Goal: Check status: Check status

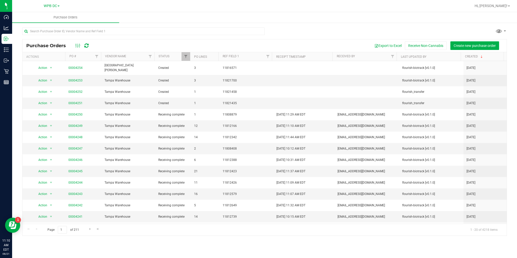
drag, startPoint x: 53, startPoint y: 222, endPoint x: 73, endPoint y: 222, distance: 20.2
click at [69, 222] on tbody "Action Action Cancel purchase order Close purchase order Edit purchase order PO…" at bounding box center [264, 175] width 484 height 229
click at [85, 169] on span "00004245" at bounding box center [83, 171] width 30 height 5
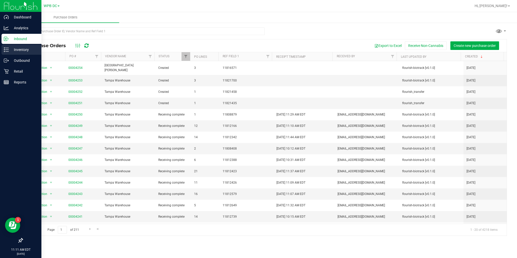
click at [8, 49] on icon at bounding box center [6, 49] width 5 height 5
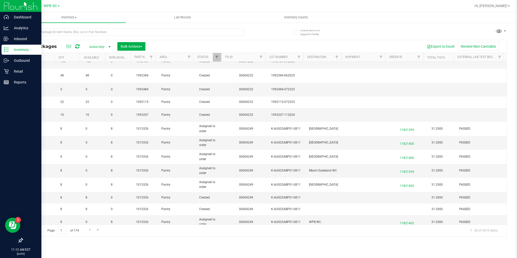
scroll to position [111, 179]
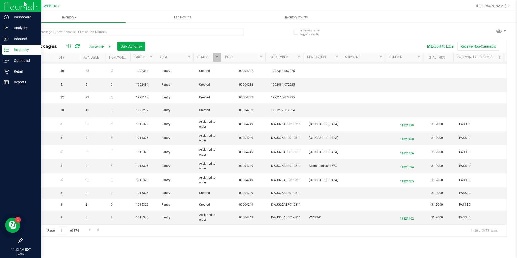
drag, startPoint x: 68, startPoint y: 58, endPoint x: 75, endPoint y: 58, distance: 6.6
click at [75, 58] on th "Qty" at bounding box center [66, 57] width 25 height 9
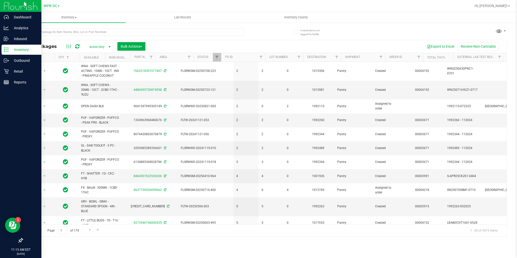
scroll to position [0, 0]
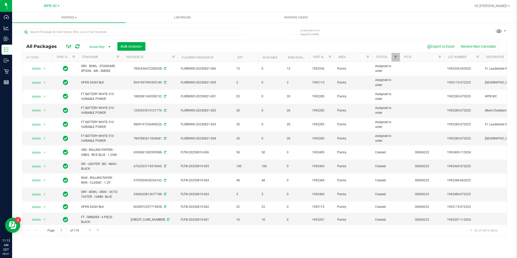
click at [66, 47] on icon at bounding box center [69, 46] width 6 height 6
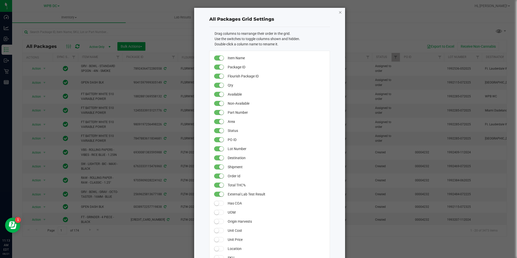
click at [339, 13] on icon "button" at bounding box center [340, 12] width 4 height 6
